Goal: Entertainment & Leisure: Consume media (video, audio)

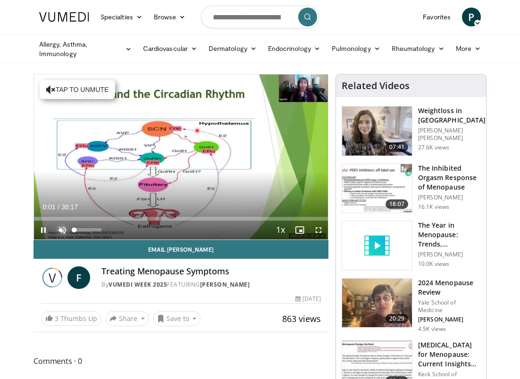
click at [61, 228] on span "Video Player" at bounding box center [62, 230] width 19 height 19
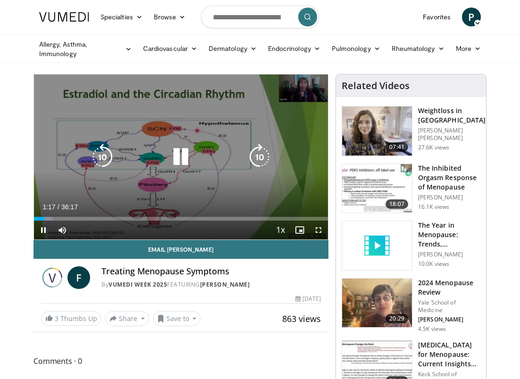
click at [181, 155] on icon "Video Player" at bounding box center [180, 157] width 26 height 26
click at [175, 154] on icon "Video Player" at bounding box center [180, 157] width 26 height 26
click at [185, 153] on icon "Video Player" at bounding box center [180, 157] width 26 height 26
